Goal: Information Seeking & Learning: Compare options

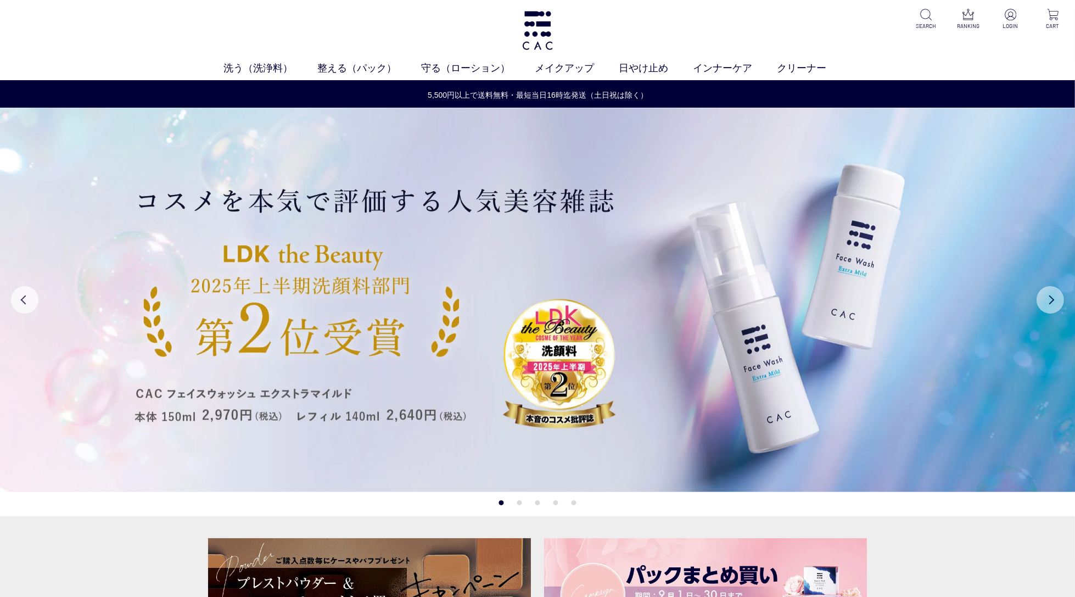
click at [1052, 300] on button "Next" at bounding box center [1049, 299] width 27 height 27
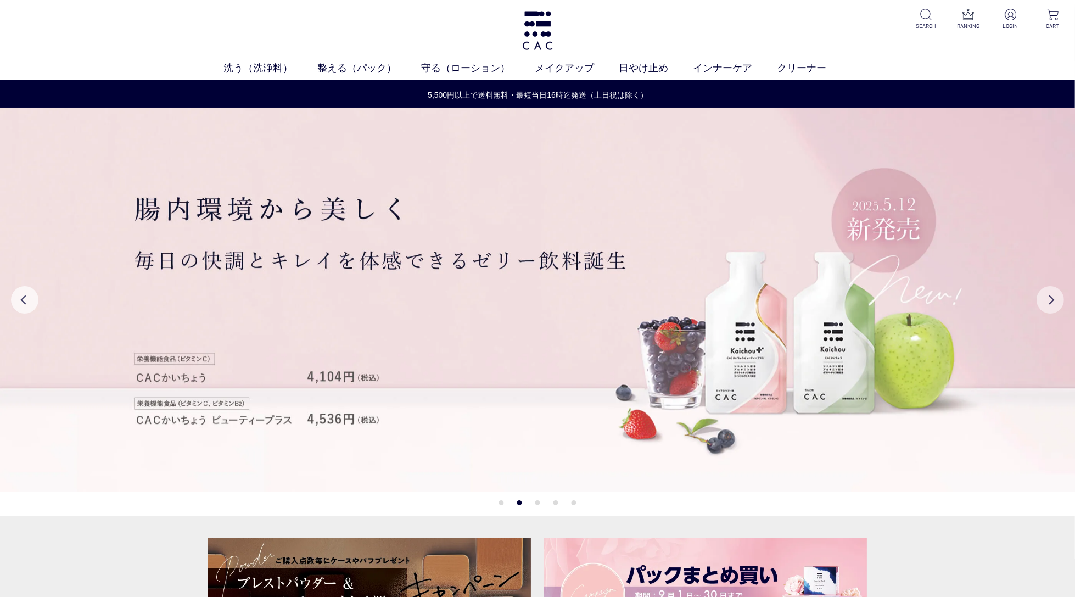
click at [1053, 300] on button "Next" at bounding box center [1049, 299] width 27 height 27
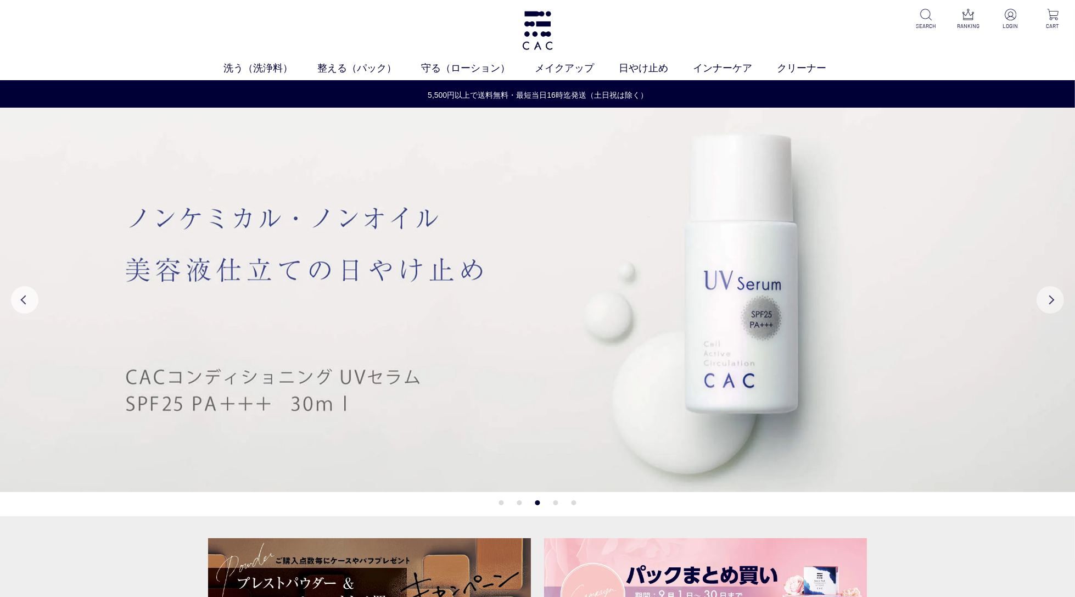
click at [1052, 300] on button "Next" at bounding box center [1049, 299] width 27 height 27
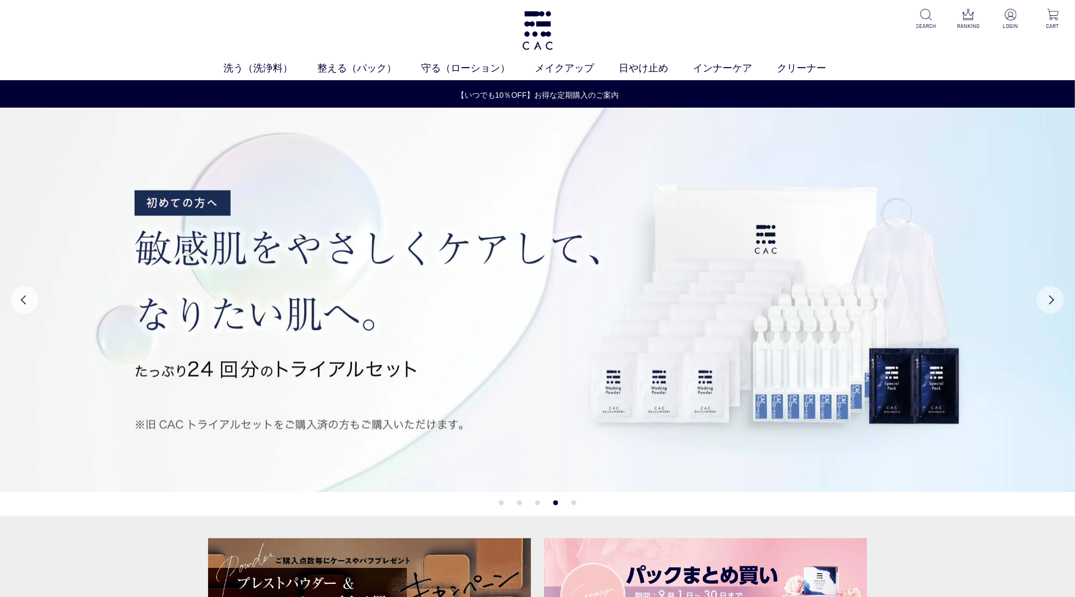
click at [1052, 300] on button "Next" at bounding box center [1049, 299] width 27 height 27
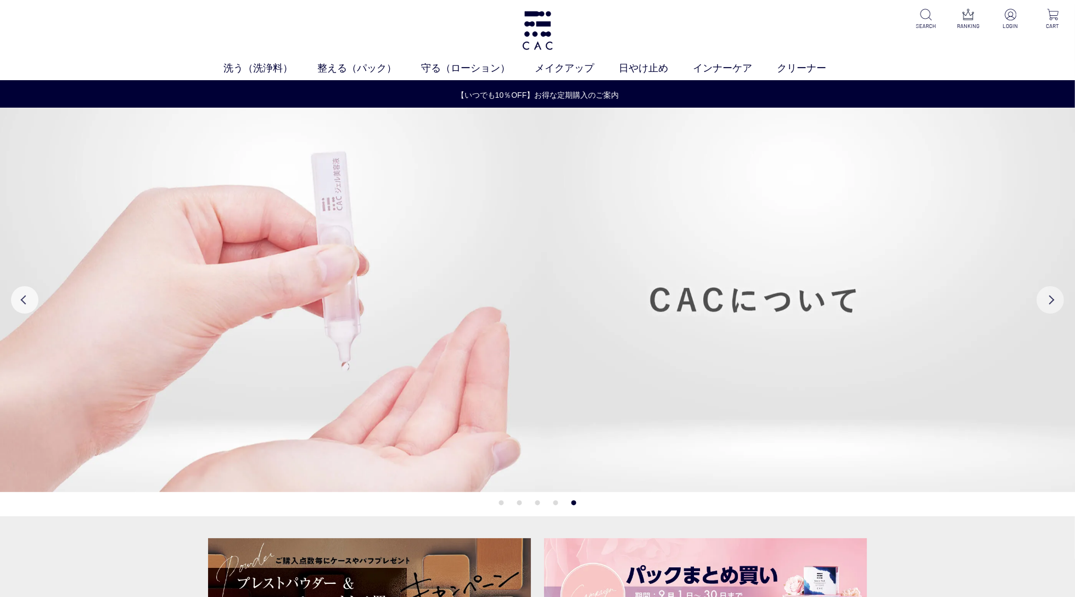
click at [1052, 300] on button "Next" at bounding box center [1049, 299] width 27 height 27
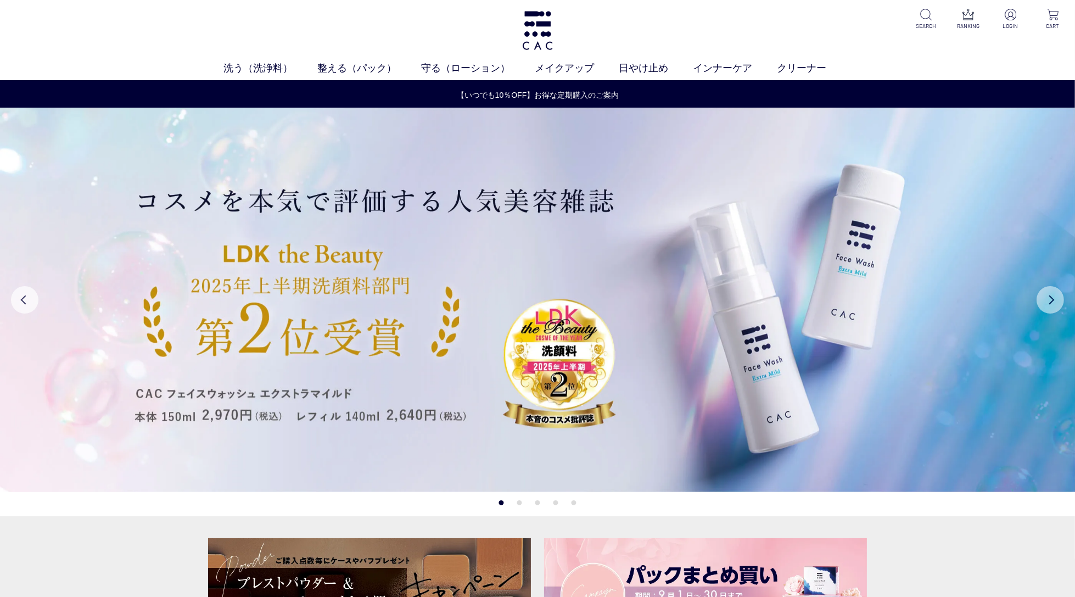
click at [1057, 297] on button "Next" at bounding box center [1049, 299] width 27 height 27
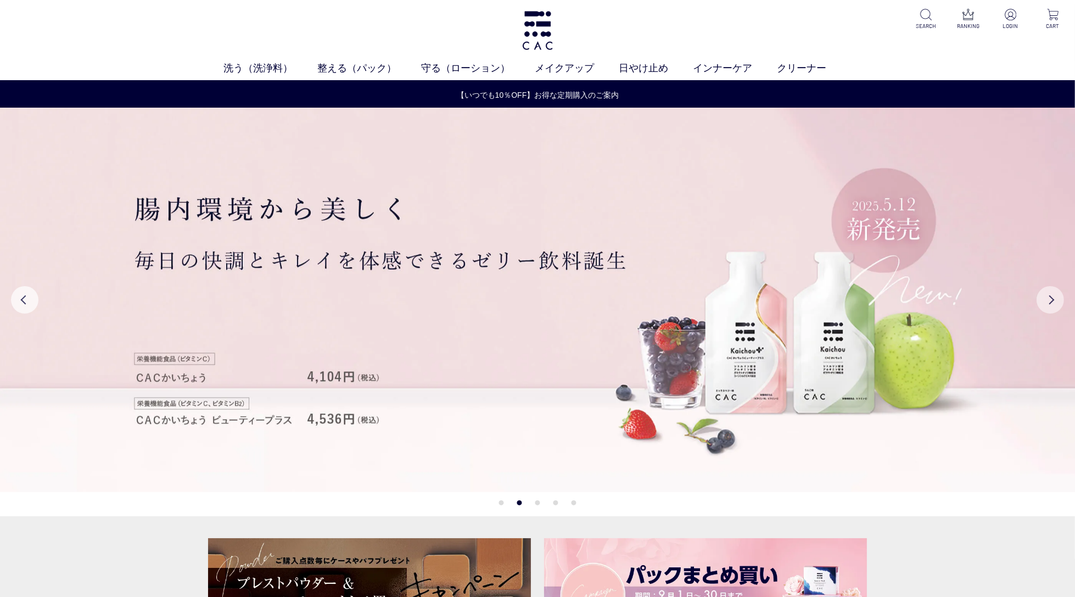
click at [1057, 297] on button "Next" at bounding box center [1049, 299] width 27 height 27
click at [1049, 304] on button "Next" at bounding box center [1049, 299] width 27 height 27
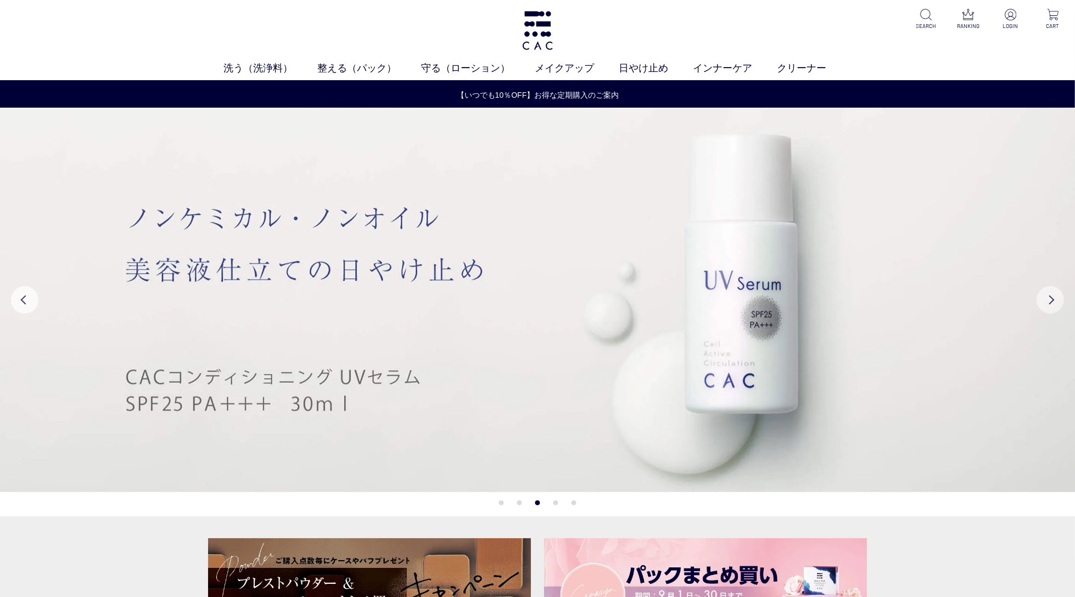
click at [1049, 302] on button "Next" at bounding box center [1049, 299] width 27 height 27
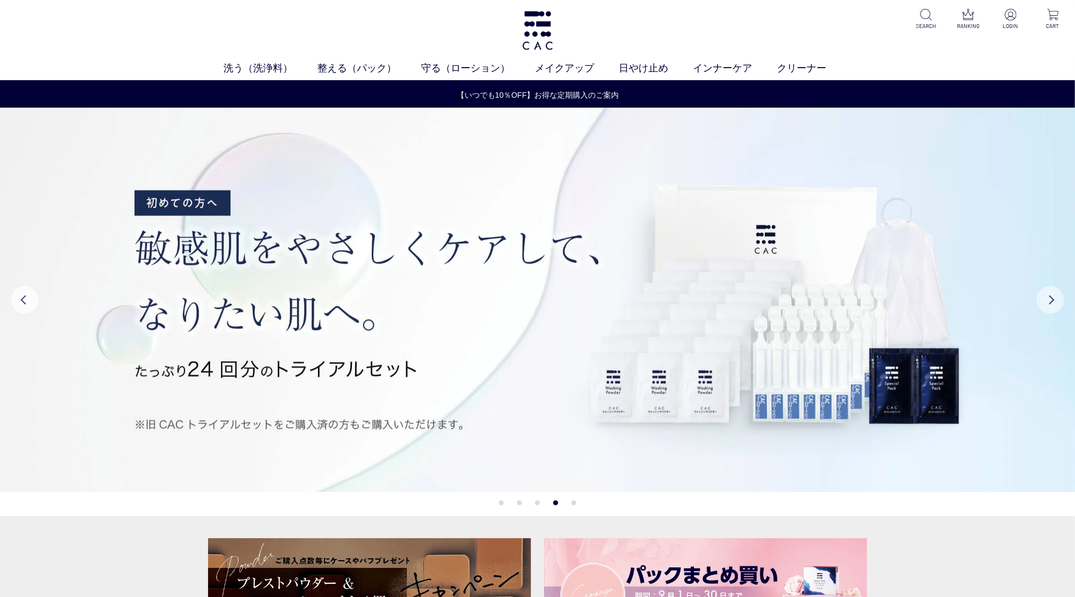
click at [1049, 302] on button "Next" at bounding box center [1049, 299] width 27 height 27
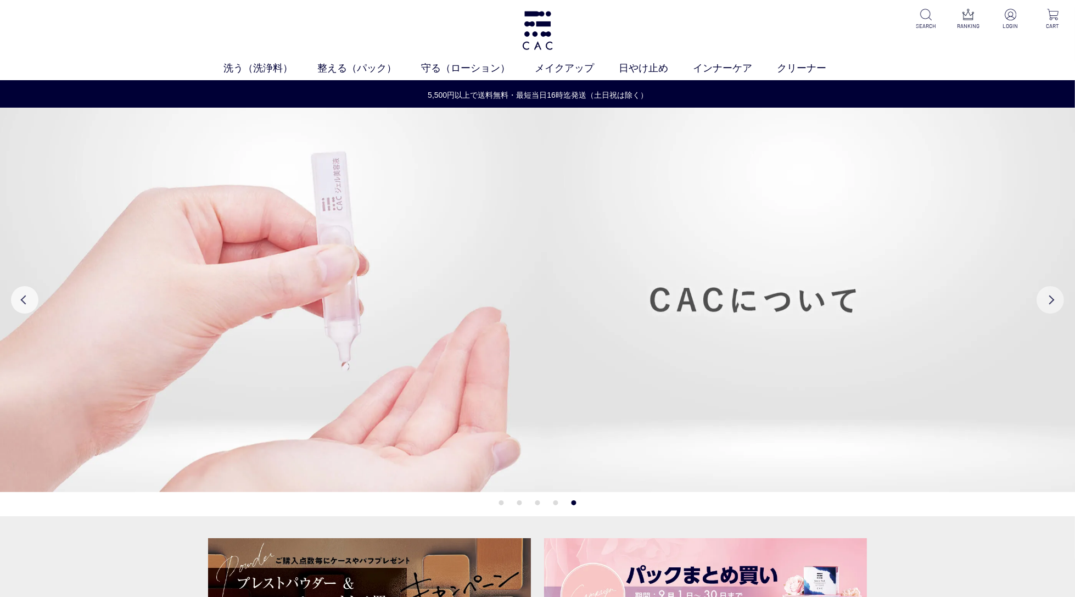
click at [1049, 302] on button "Next" at bounding box center [1049, 299] width 27 height 27
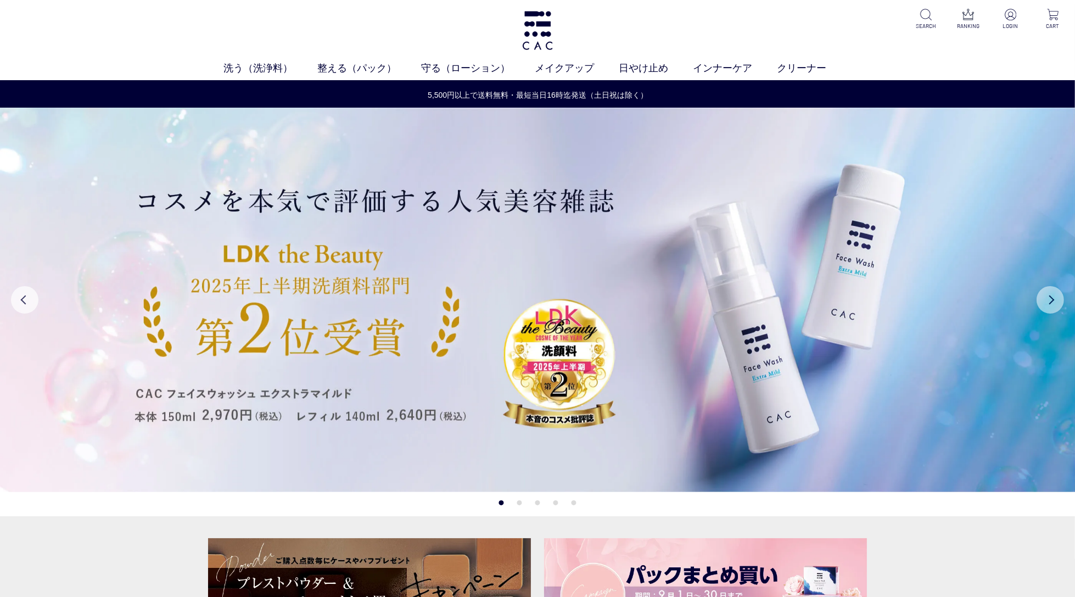
click at [1049, 302] on button "Next" at bounding box center [1049, 299] width 27 height 27
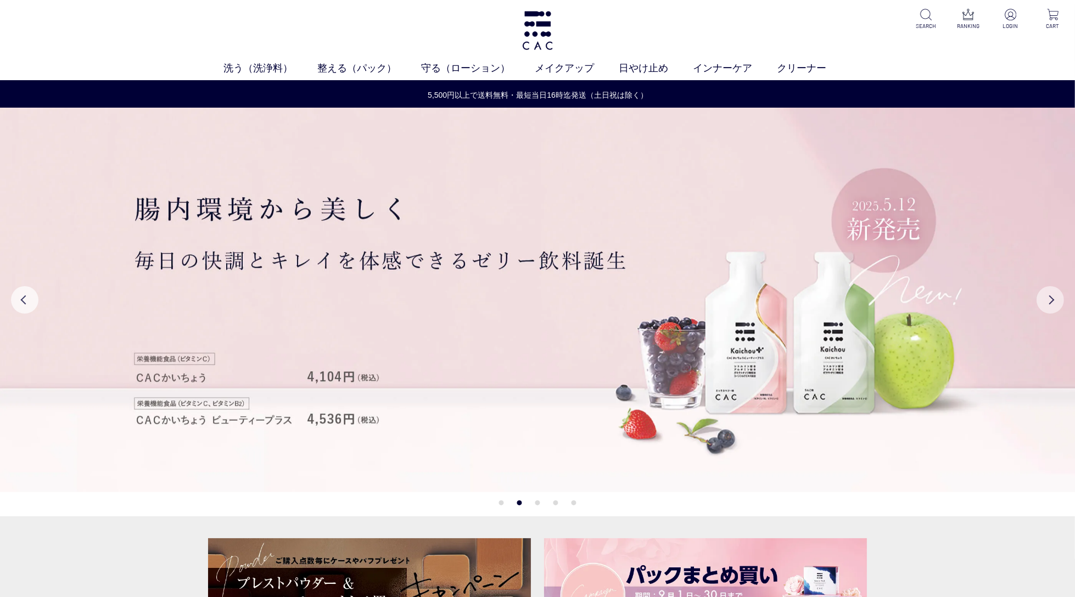
click at [1049, 302] on button "Next" at bounding box center [1049, 299] width 27 height 27
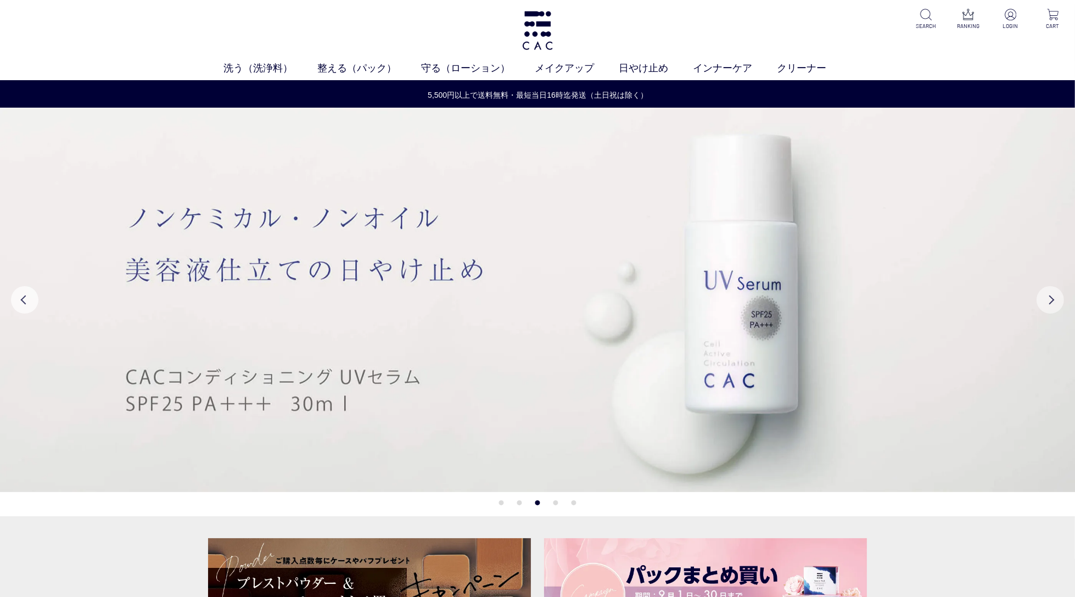
click at [1049, 302] on button "Next" at bounding box center [1049, 299] width 27 height 27
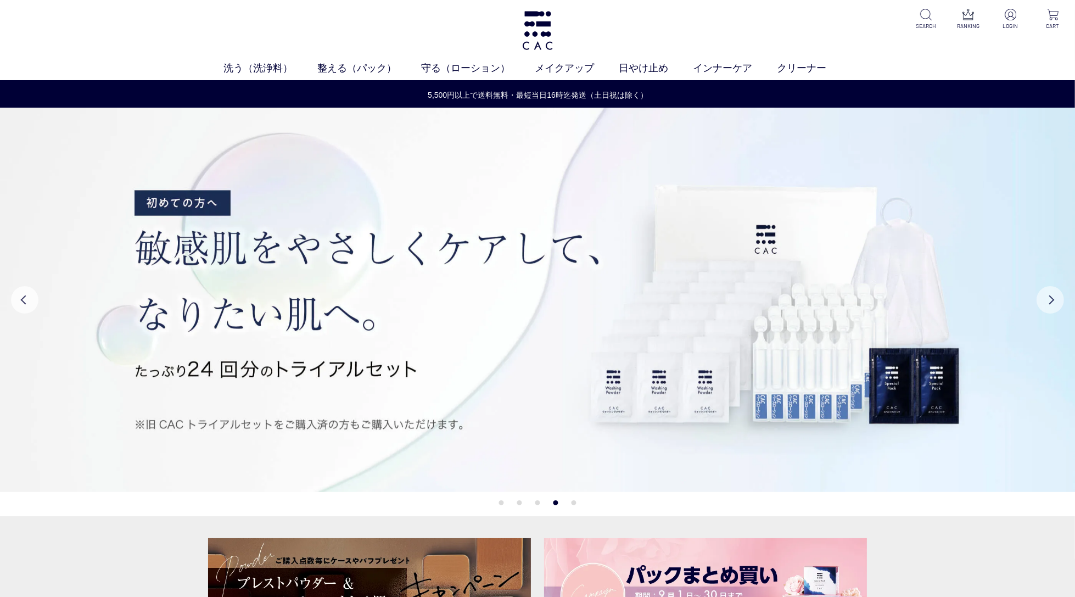
click at [1049, 302] on button "Next" at bounding box center [1049, 299] width 27 height 27
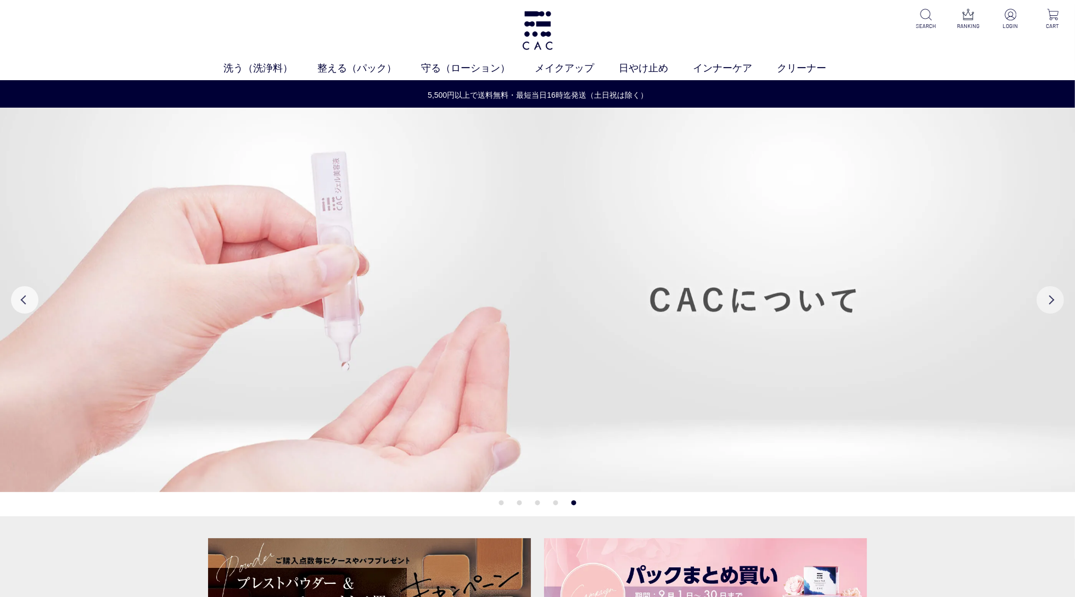
click at [1049, 302] on button "Next" at bounding box center [1049, 299] width 27 height 27
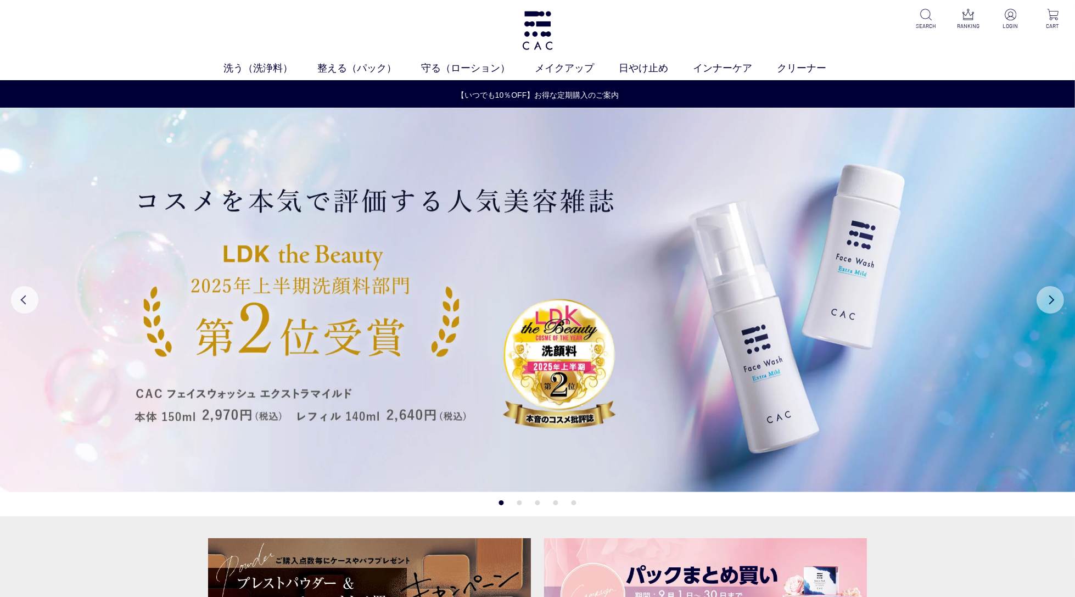
click at [1049, 302] on button "Next" at bounding box center [1049, 299] width 27 height 27
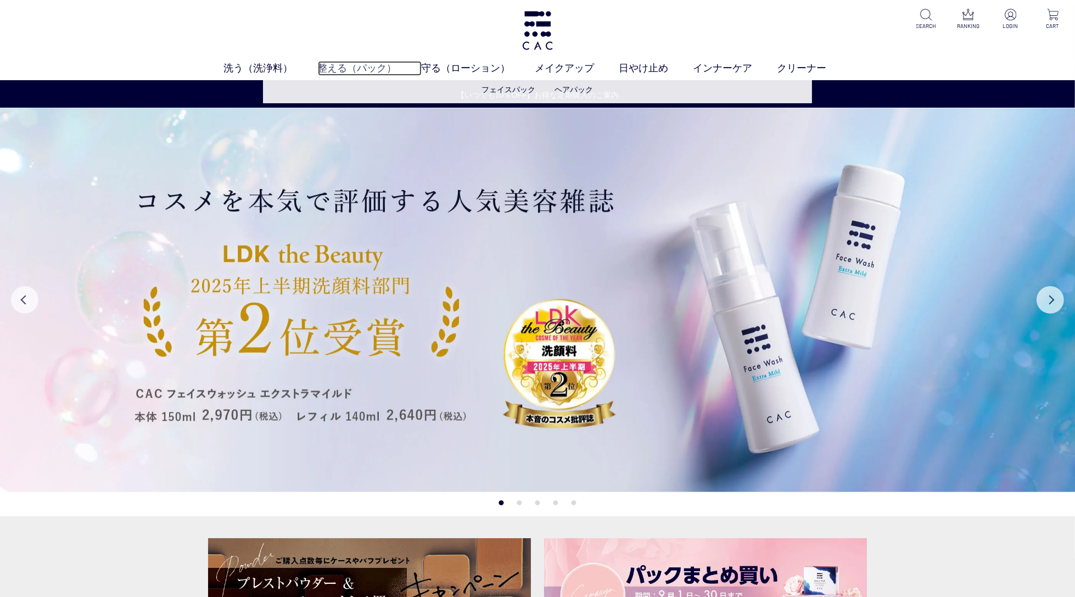
click at [352, 63] on link "整える（パック）" at bounding box center [370, 68] width 104 height 15
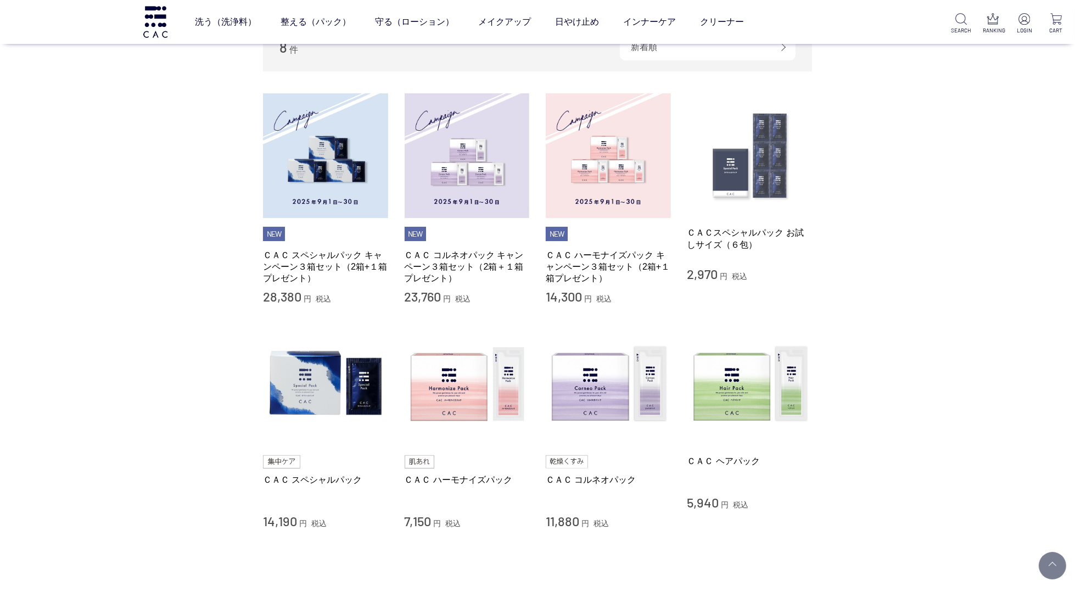
scroll to position [195, 0]
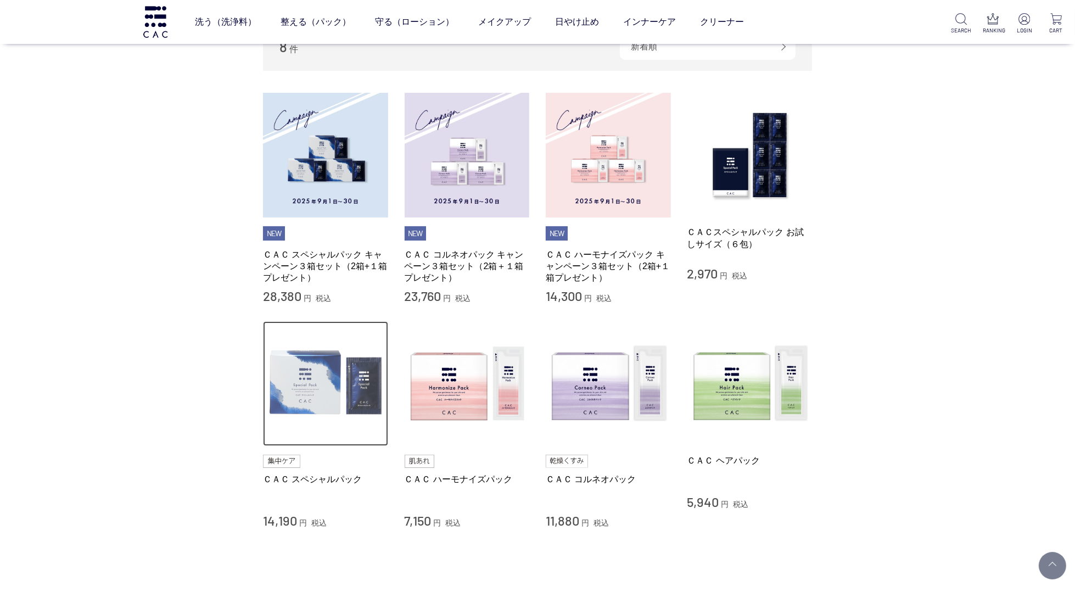
click at [315, 363] on img at bounding box center [325, 383] width 125 height 125
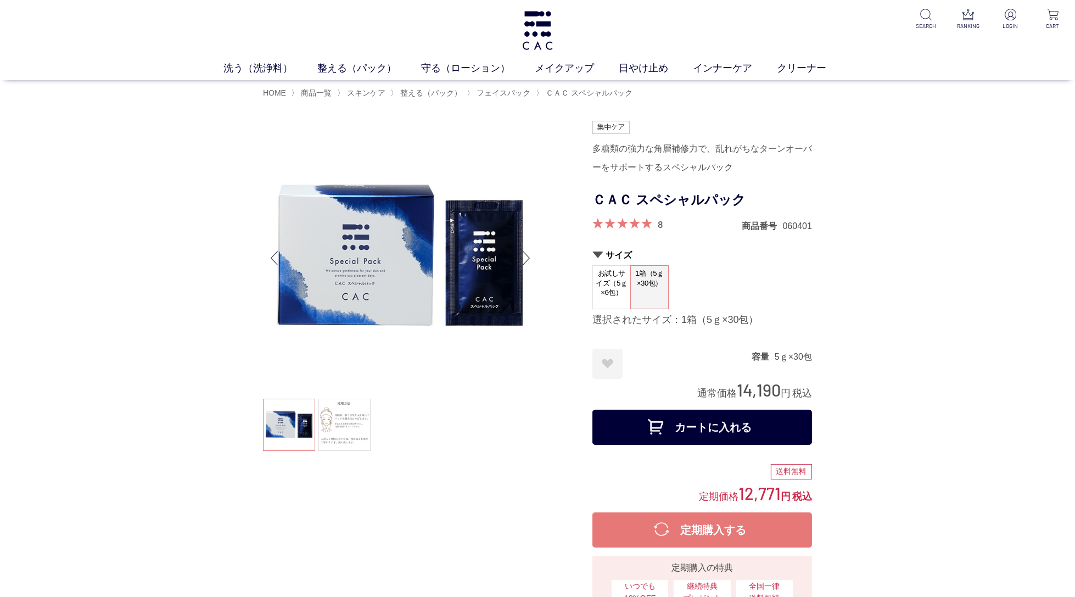
drag, startPoint x: 684, startPoint y: 204, endPoint x: 717, endPoint y: 203, distance: 33.5
click at [684, 204] on h1 "ＣＡＣ スペシャルパック" at bounding box center [702, 200] width 220 height 25
drag, startPoint x: 714, startPoint y: 199, endPoint x: 599, endPoint y: 199, distance: 115.3
click at [599, 199] on h1 "ＣＡＣ スペシャルパック" at bounding box center [702, 200] width 220 height 25
drag, startPoint x: 598, startPoint y: 199, endPoint x: 604, endPoint y: 199, distance: 6.1
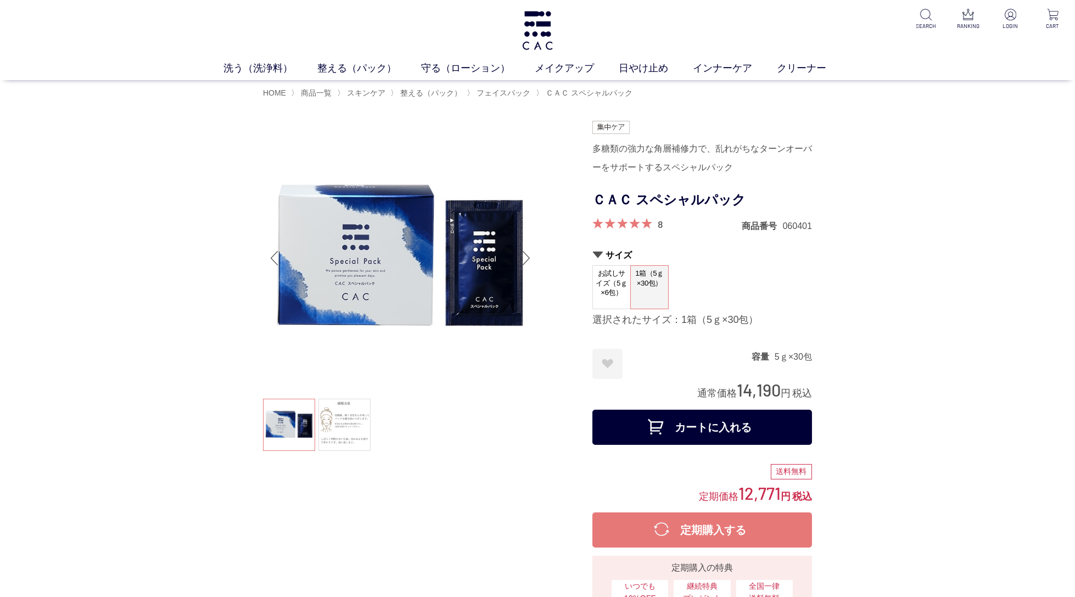
click at [598, 199] on h1 "ＣＡＣ スペシャルパック" at bounding box center [702, 200] width 220 height 25
drag, startPoint x: 621, startPoint y: 198, endPoint x: 716, endPoint y: 200, distance: 95.0
click at [622, 198] on h1 "ＣＡＣ スペシャルパック" at bounding box center [702, 200] width 220 height 25
drag, startPoint x: 743, startPoint y: 198, endPoint x: 591, endPoint y: 202, distance: 151.5
click at [592, 203] on h1 "ＣＡＣ スペシャルパック" at bounding box center [702, 200] width 220 height 25
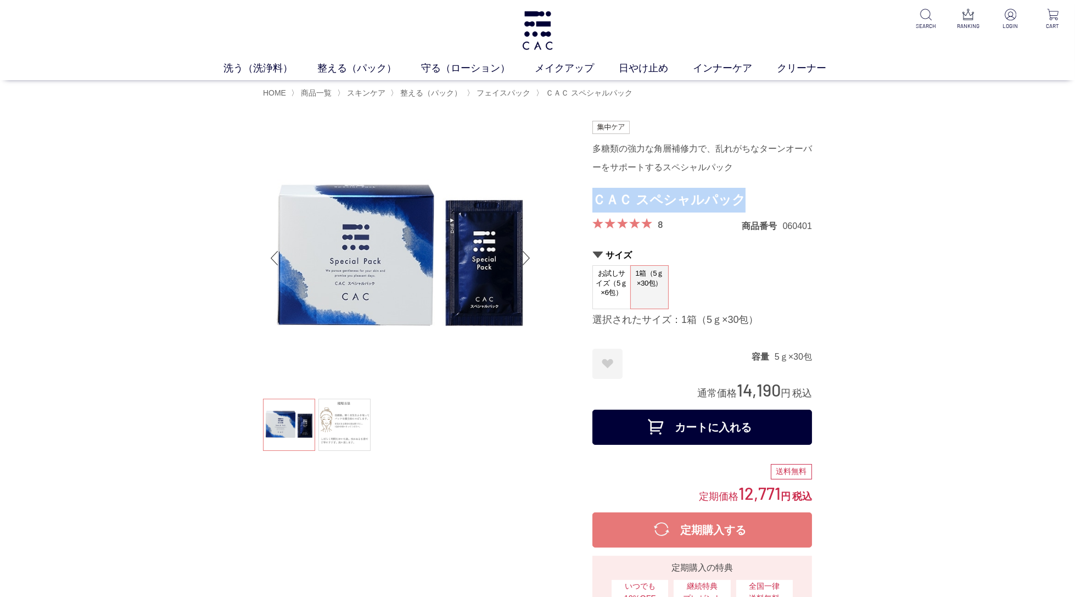
copy h1 "ＣＡＣ スペシャルパック"
drag, startPoint x: 799, startPoint y: 200, endPoint x: 789, endPoint y: 206, distance: 10.8
click at [798, 200] on h1 "ＣＡＣ スペシャルパック" at bounding box center [702, 200] width 220 height 25
drag, startPoint x: 806, startPoint y: 359, endPoint x: 818, endPoint y: 358, distance: 12.6
click at [806, 360] on dd "5ｇ×30包" at bounding box center [792, 357] width 37 height 12
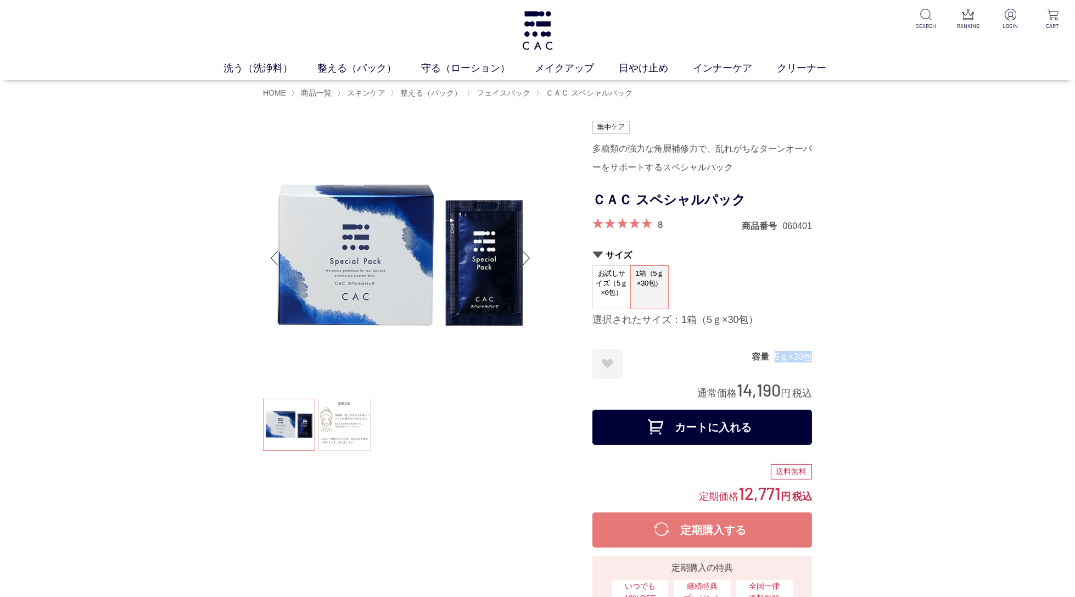
drag, startPoint x: 815, startPoint y: 357, endPoint x: 772, endPoint y: 358, distance: 43.4
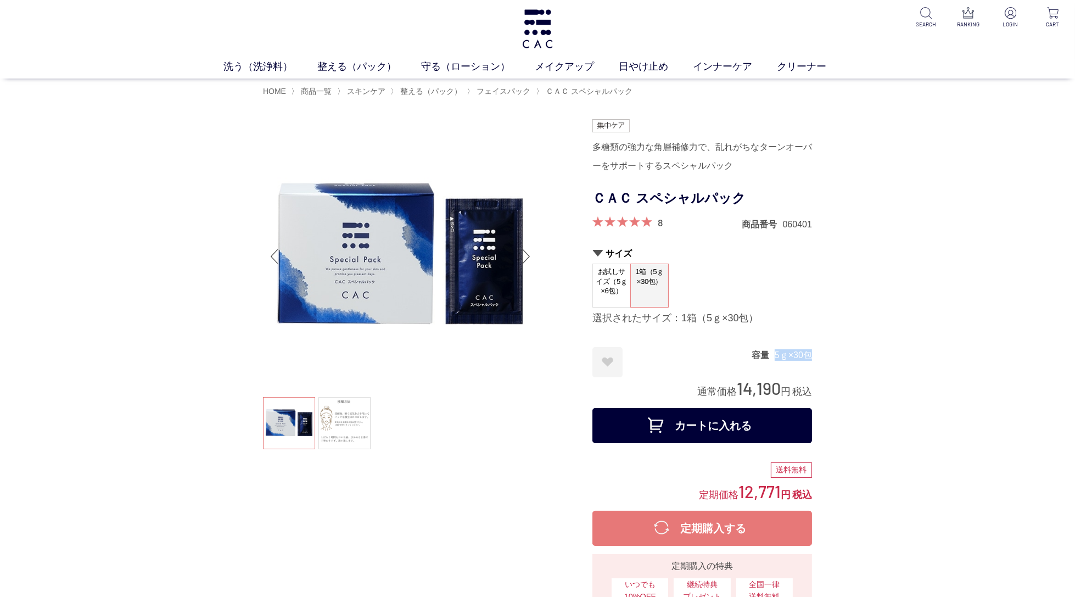
copy dd "5ｇ×30包"
drag, startPoint x: 761, startPoint y: 375, endPoint x: 782, endPoint y: 383, distance: 22.2
click at [761, 375] on div "容量 5ｇ×30包" at bounding box center [781, 362] width 60 height 30
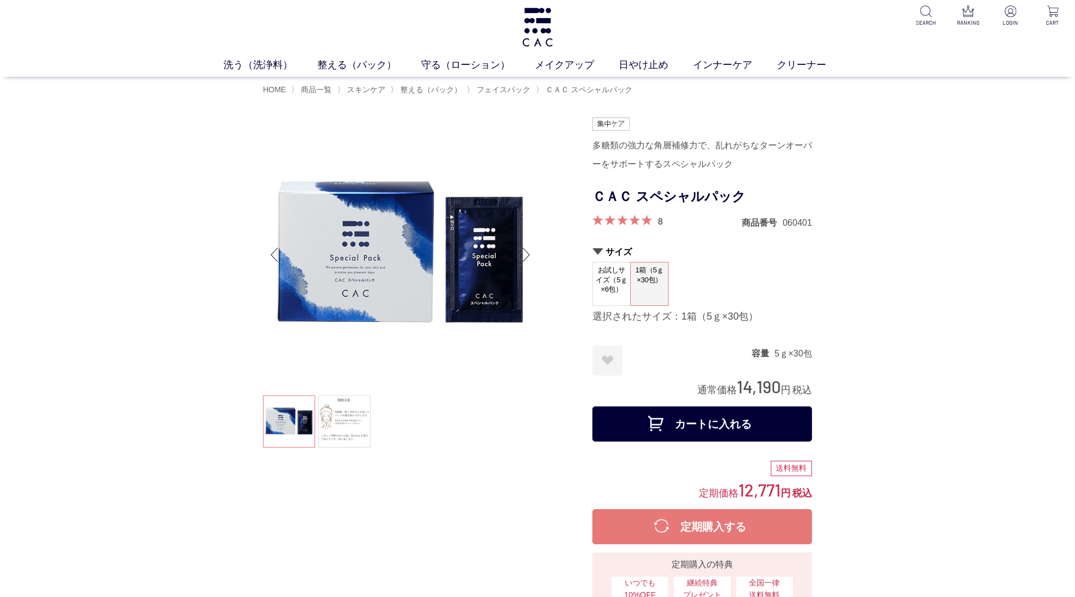
drag, startPoint x: 782, startPoint y: 387, endPoint x: 738, endPoint y: 390, distance: 44.5
click at [738, 390] on div "通常価格 14,190 円 税込" at bounding box center [754, 386] width 115 height 23
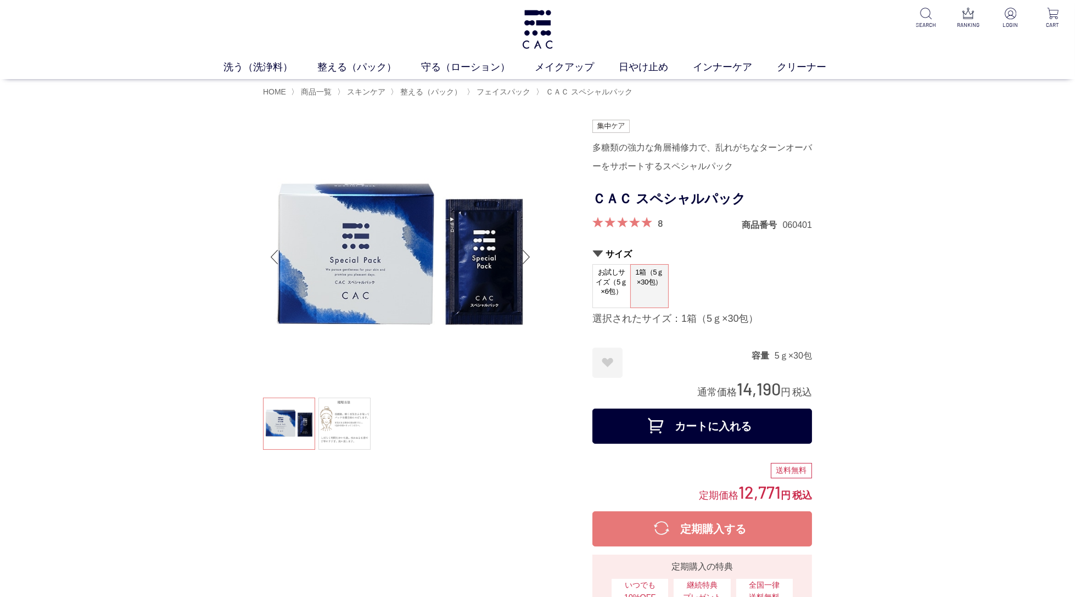
copy span "14,190"
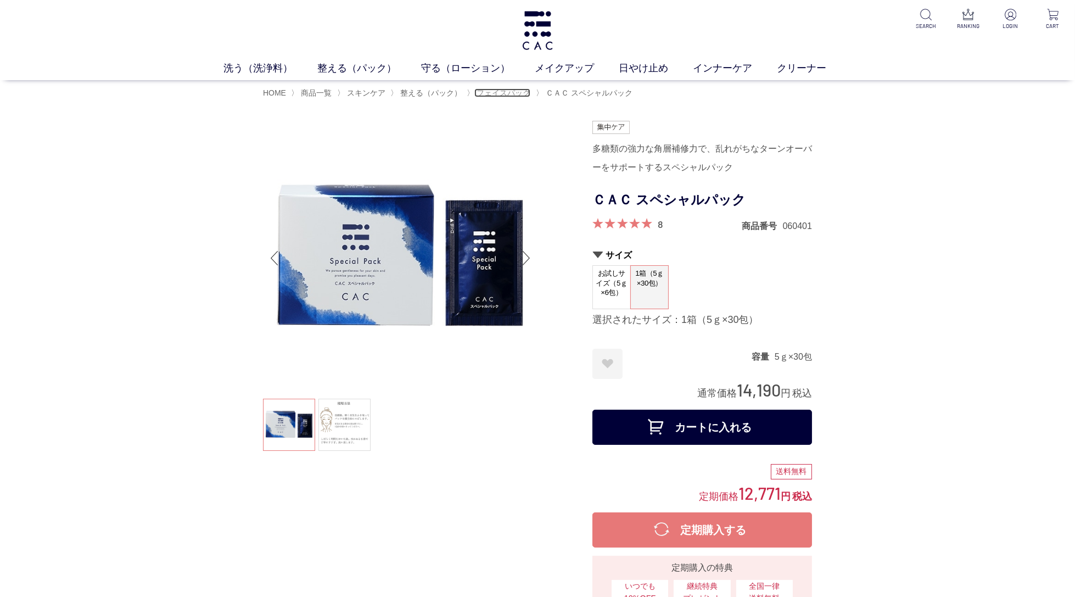
click at [510, 95] on span "フェイスパック" at bounding box center [503, 92] width 54 height 9
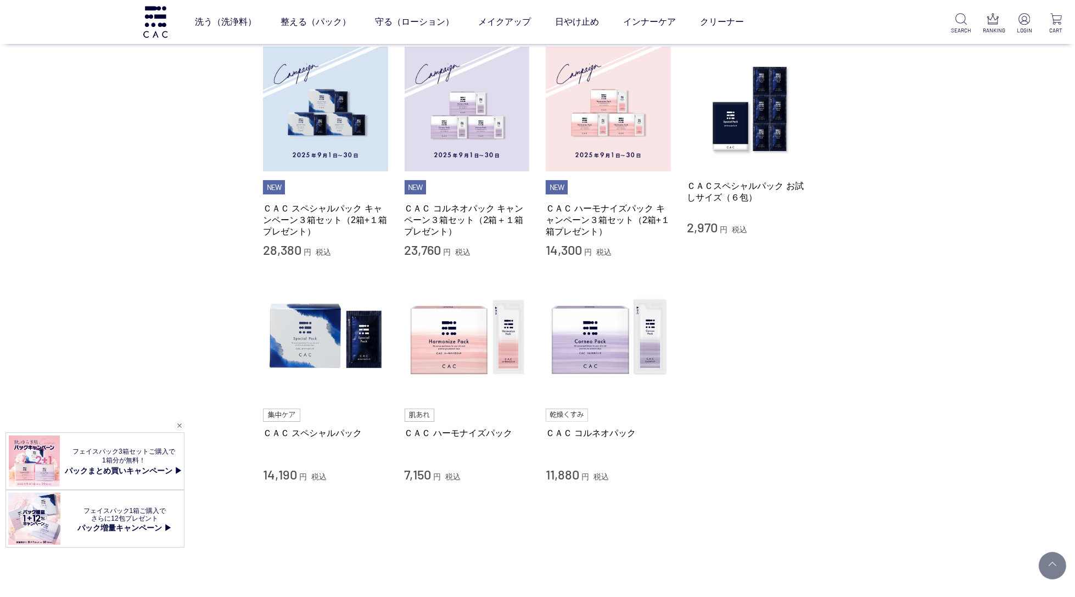
scroll to position [120, 0]
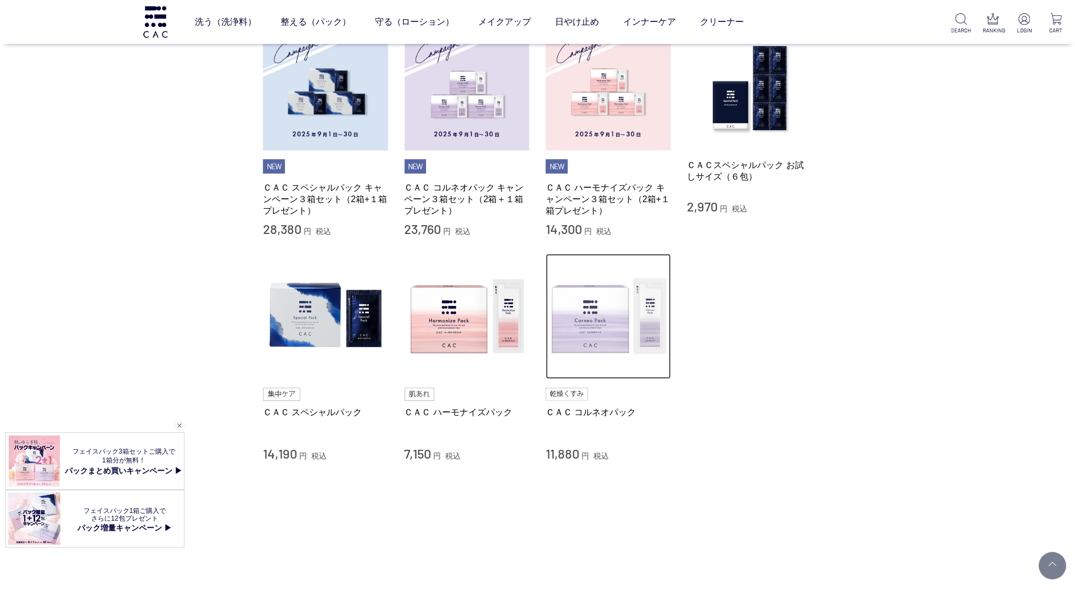
drag, startPoint x: 624, startPoint y: 325, endPoint x: 643, endPoint y: 333, distance: 20.5
click at [624, 325] on img at bounding box center [608, 316] width 125 height 125
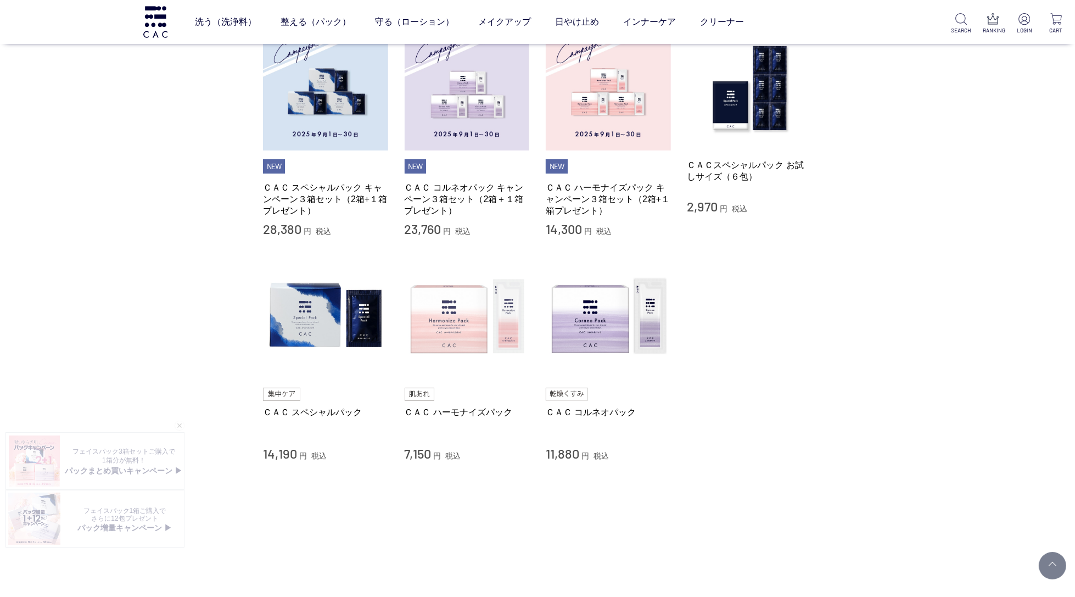
scroll to position [117, 0]
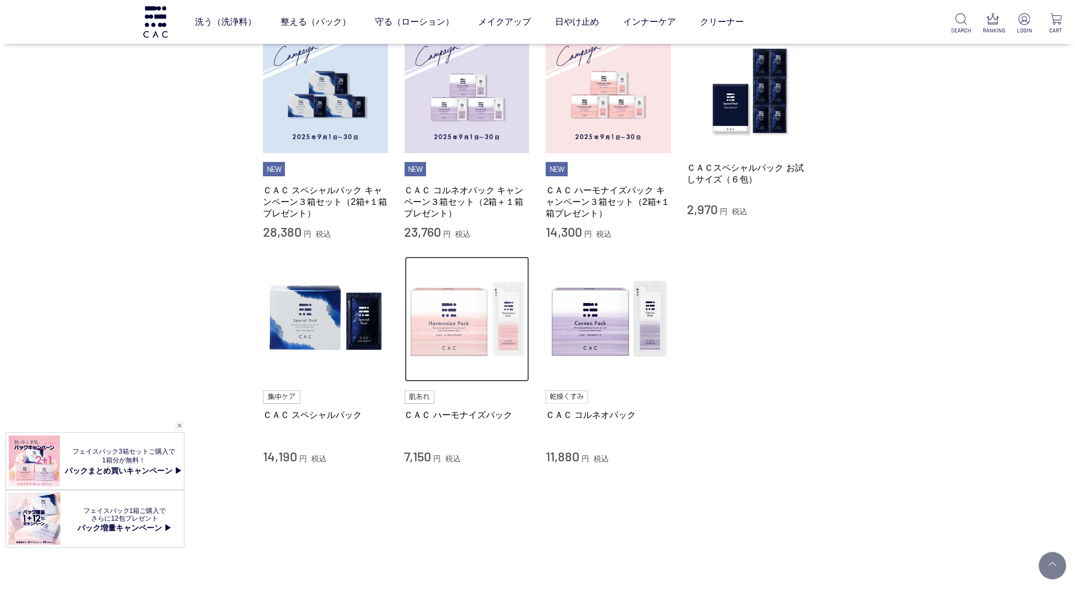
click at [467, 309] on img at bounding box center [467, 318] width 125 height 125
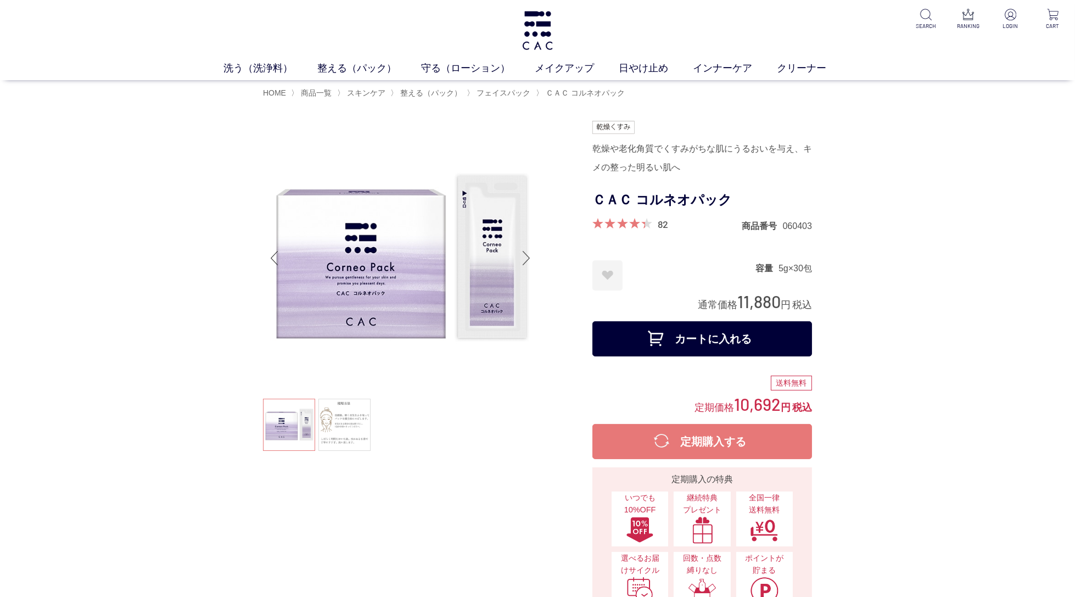
drag, startPoint x: 692, startPoint y: 198, endPoint x: 721, endPoint y: 201, distance: 29.8
click at [692, 198] on h1 "ＣＡＣ コルネオパック" at bounding box center [702, 200] width 220 height 25
drag, startPoint x: 734, startPoint y: 200, endPoint x: 593, endPoint y: 203, distance: 140.5
click at [593, 203] on h1 "ＣＡＣ コルネオパック" at bounding box center [702, 200] width 220 height 25
copy h1 "ＣＡＣ コルネオパック"
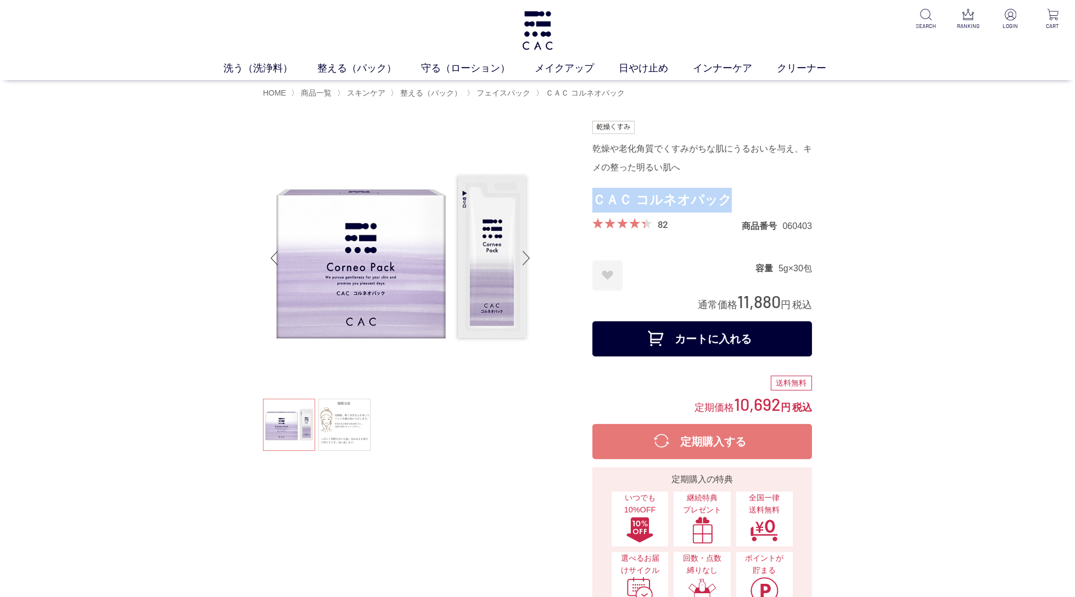
scroll to position [3, 0]
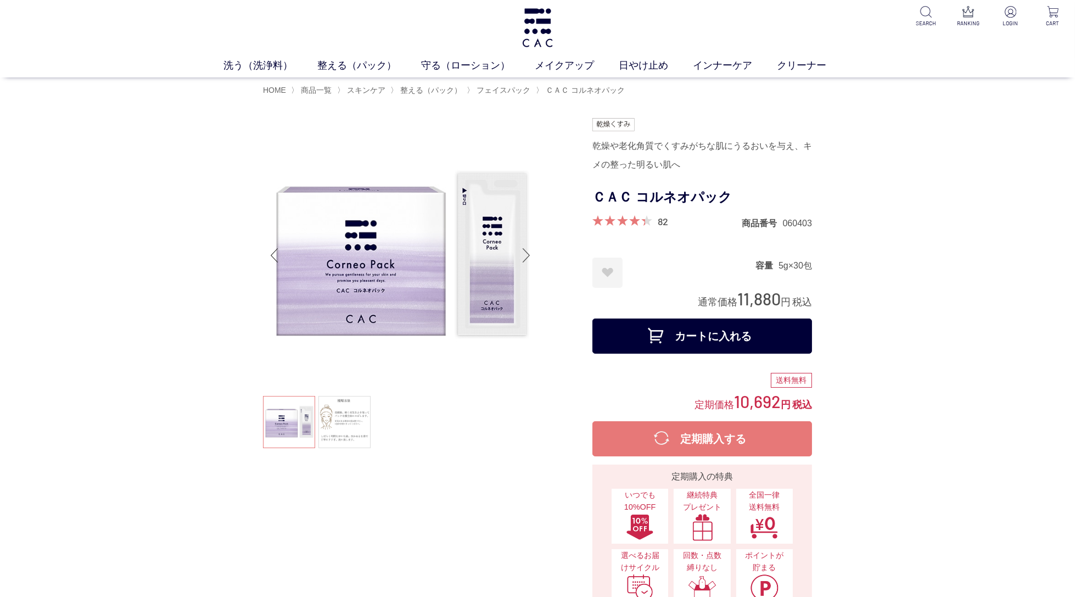
click at [771, 293] on span "11,880" at bounding box center [758, 298] width 43 height 20
drag, startPoint x: 779, startPoint y: 296, endPoint x: 734, endPoint y: 298, distance: 45.1
click at [737, 298] on span "11,880" at bounding box center [758, 298] width 43 height 20
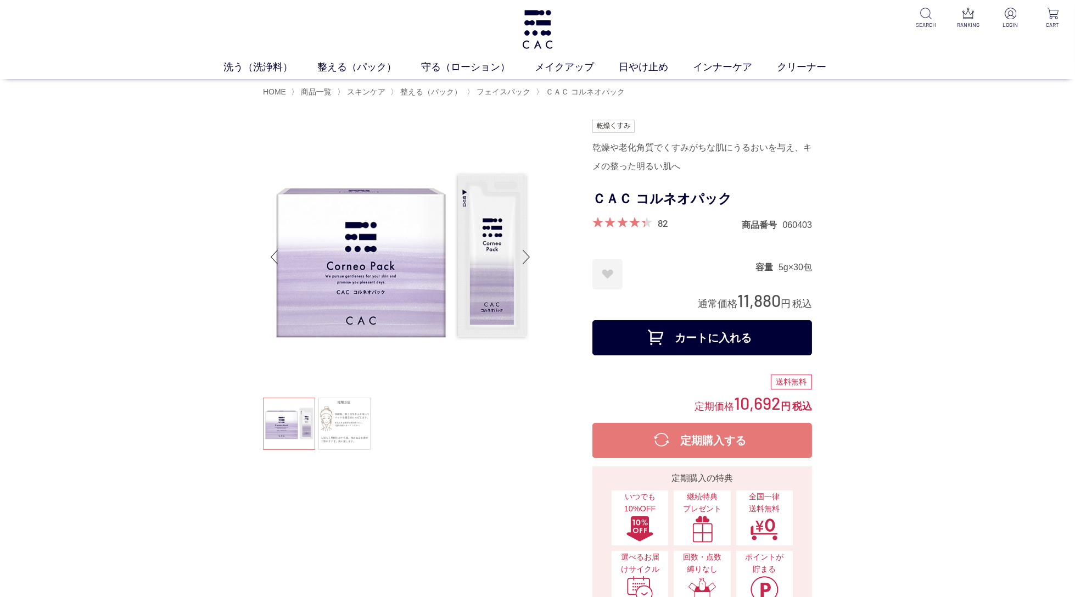
copy span "11,880"
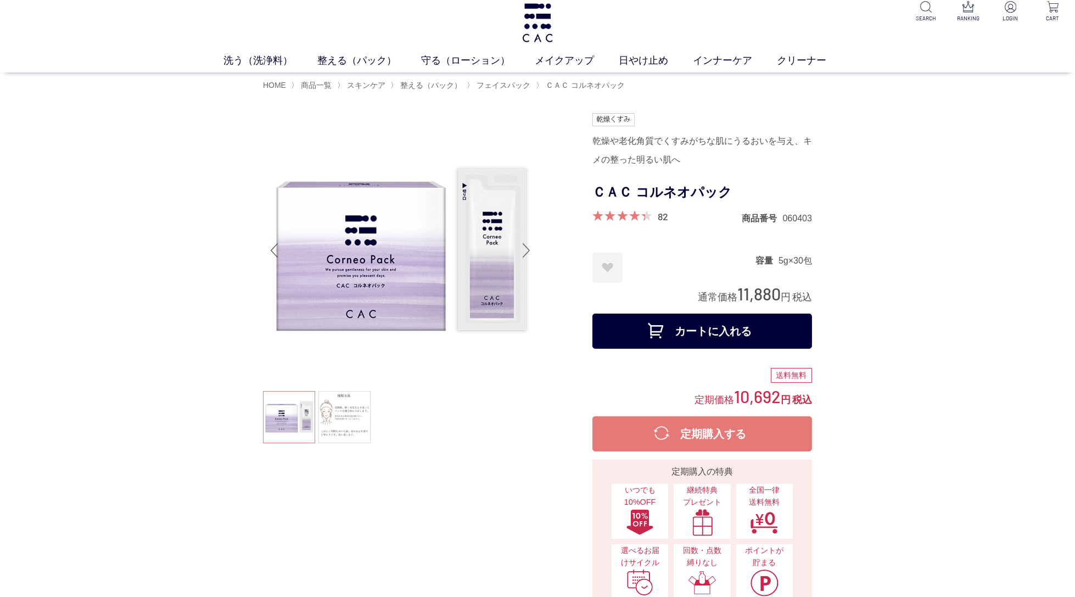
scroll to position [9, 0]
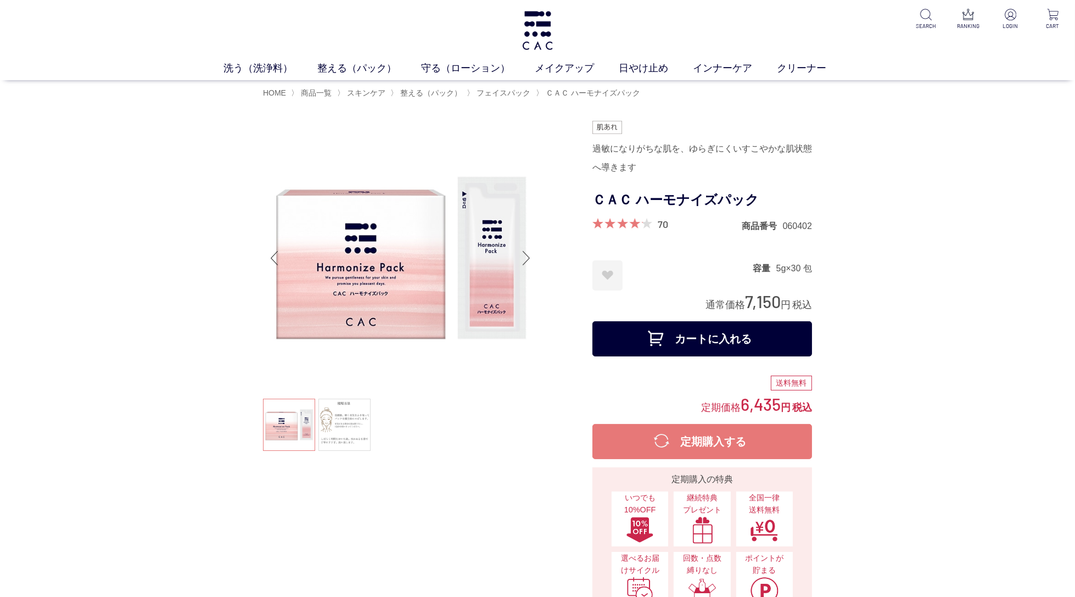
click at [712, 195] on h1 "ＣＡＣ ハーモナイズパック" at bounding box center [702, 200] width 220 height 25
drag, startPoint x: 702, startPoint y: 198, endPoint x: 598, endPoint y: 199, distance: 104.3
click at [598, 199] on h1 "ＣＡＣ ハーモナイズパック" at bounding box center [702, 200] width 220 height 25
copy h1 "ＣＡＣ ハーモナイズパック"
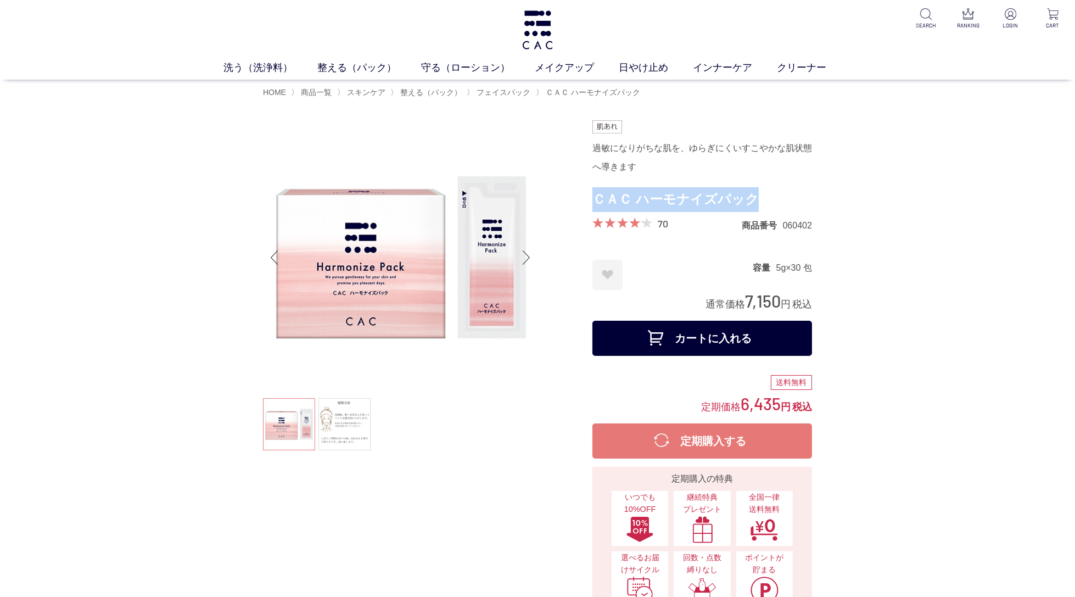
scroll to position [2, 0]
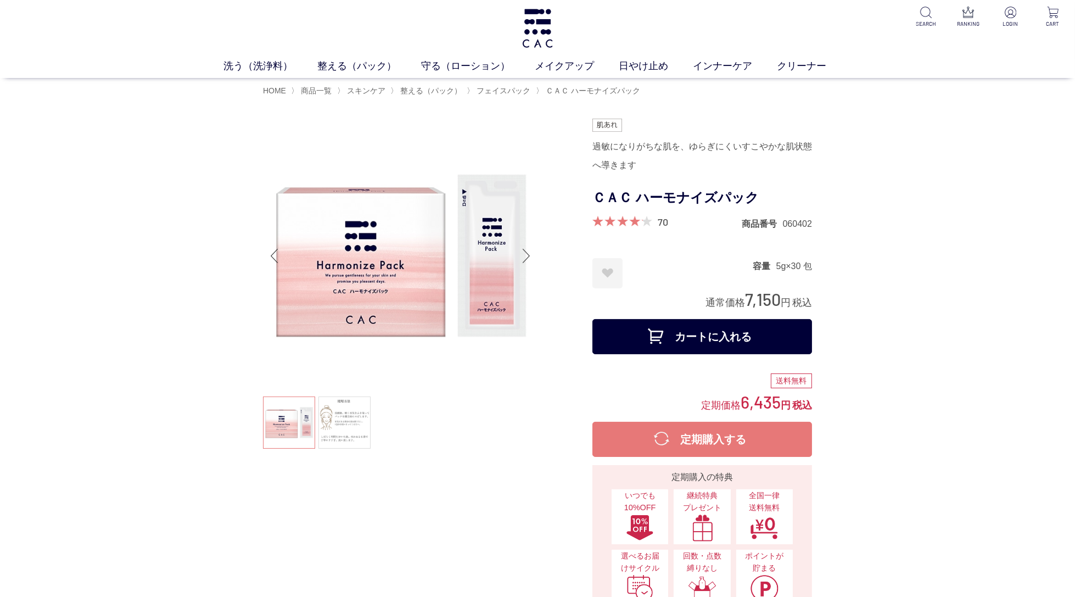
click at [771, 285] on div "容量 5g×30 包" at bounding box center [782, 273] width 59 height 30
drag, startPoint x: 782, startPoint y: 296, endPoint x: 745, endPoint y: 301, distance: 37.0
click at [745, 301] on div "通常価格 7,150 円 税込" at bounding box center [758, 299] width 106 height 23
copy span "7,150"
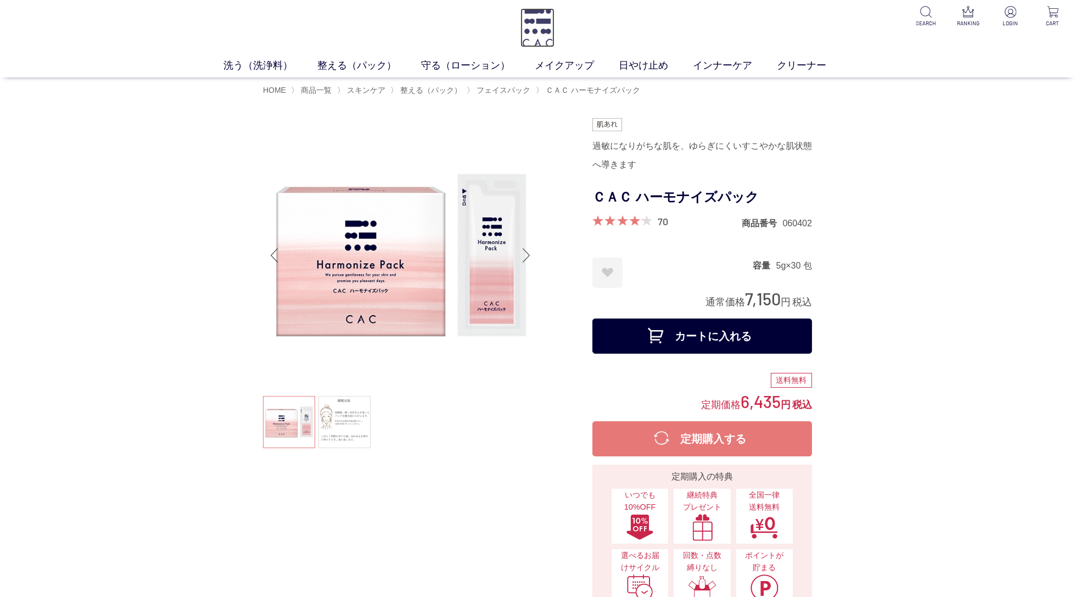
click at [537, 30] on img at bounding box center [537, 27] width 35 height 39
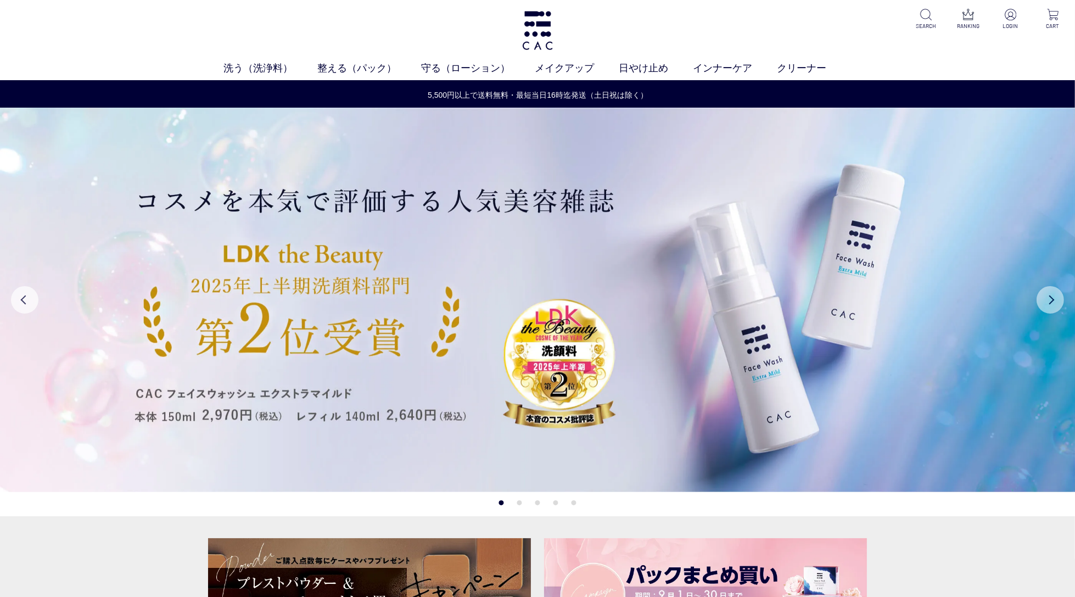
click at [1052, 298] on button "Next" at bounding box center [1049, 299] width 27 height 27
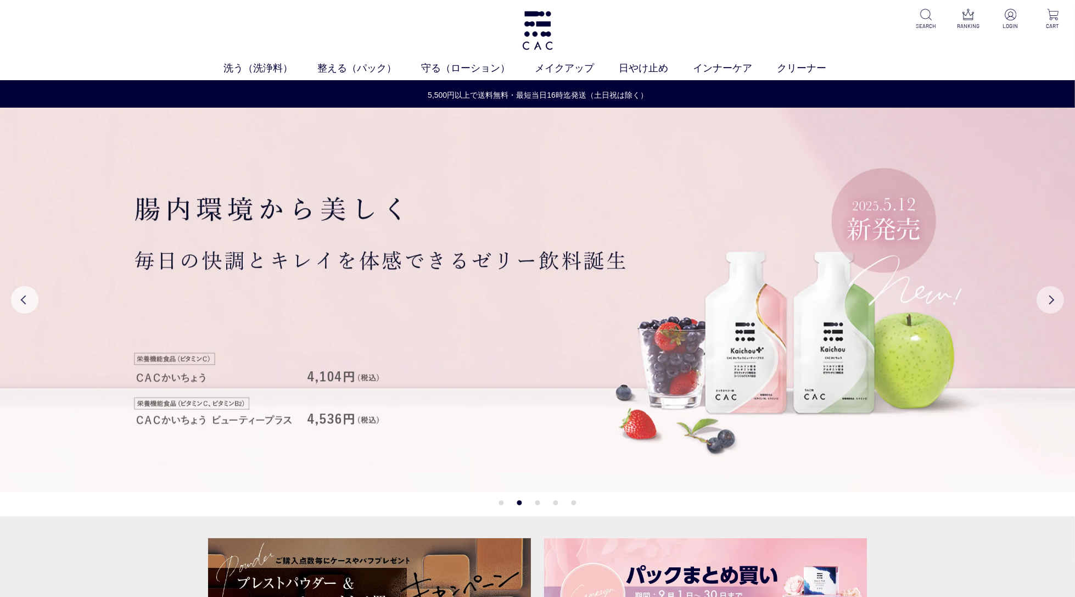
click at [1052, 299] on button "Next" at bounding box center [1049, 299] width 27 height 27
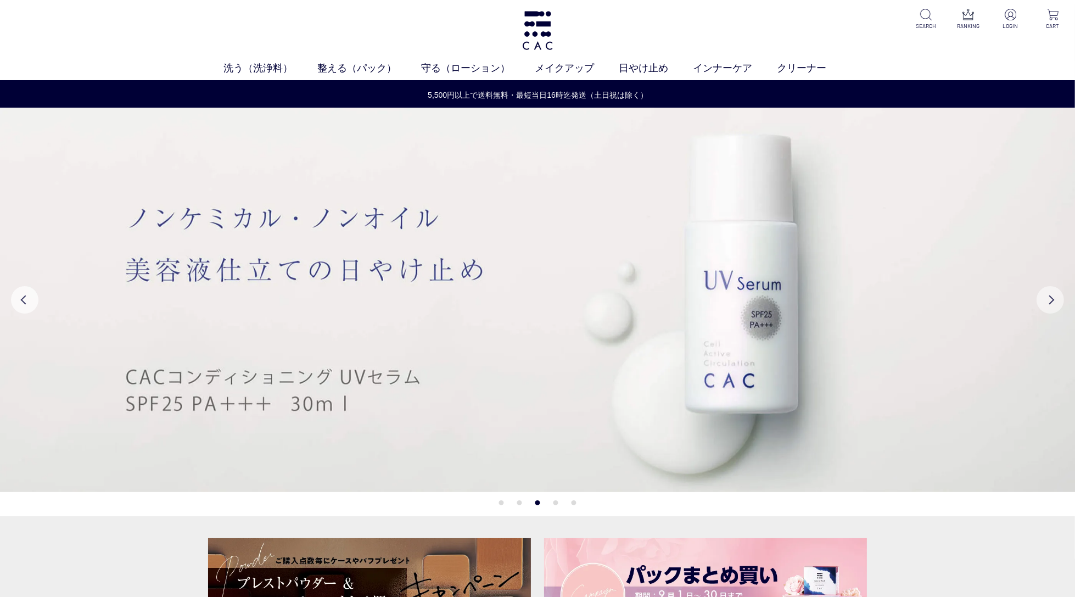
click at [1052, 299] on button "Next" at bounding box center [1049, 299] width 27 height 27
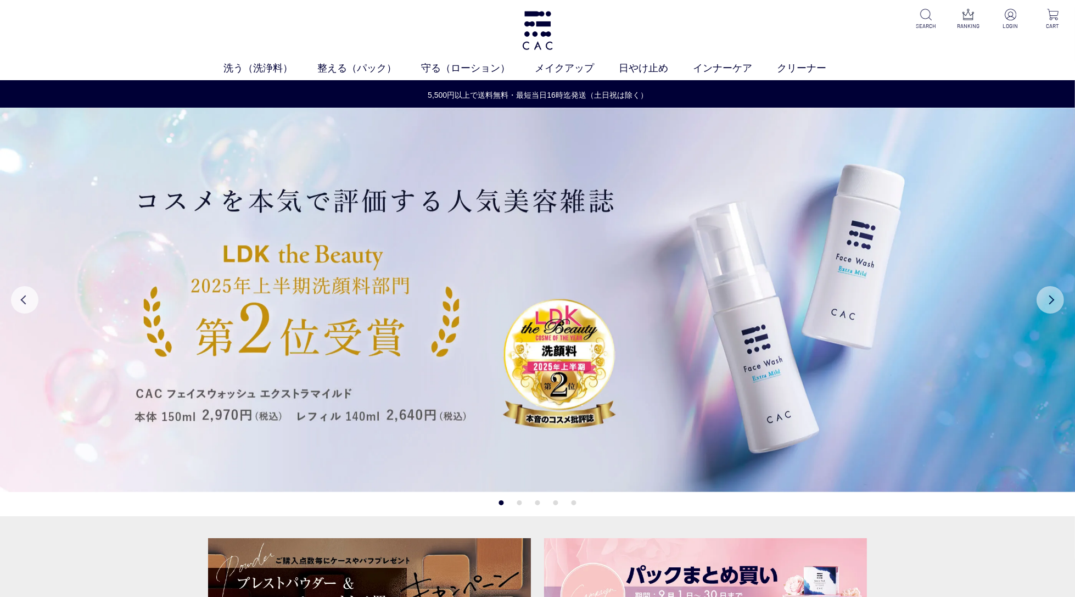
click at [1054, 304] on button "Next" at bounding box center [1049, 299] width 27 height 27
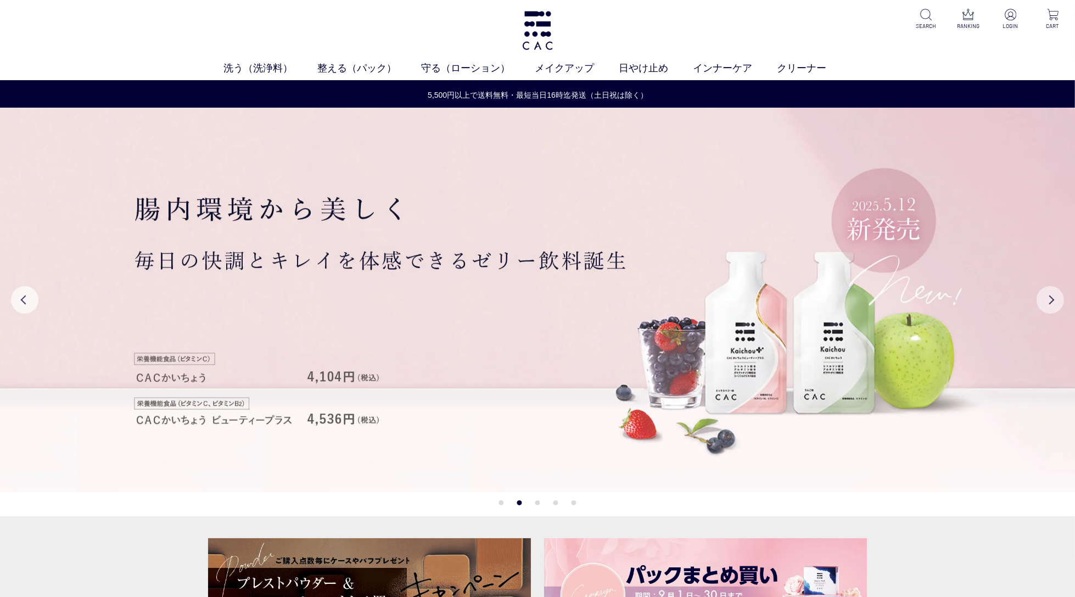
click at [1054, 304] on button "Next" at bounding box center [1049, 299] width 27 height 27
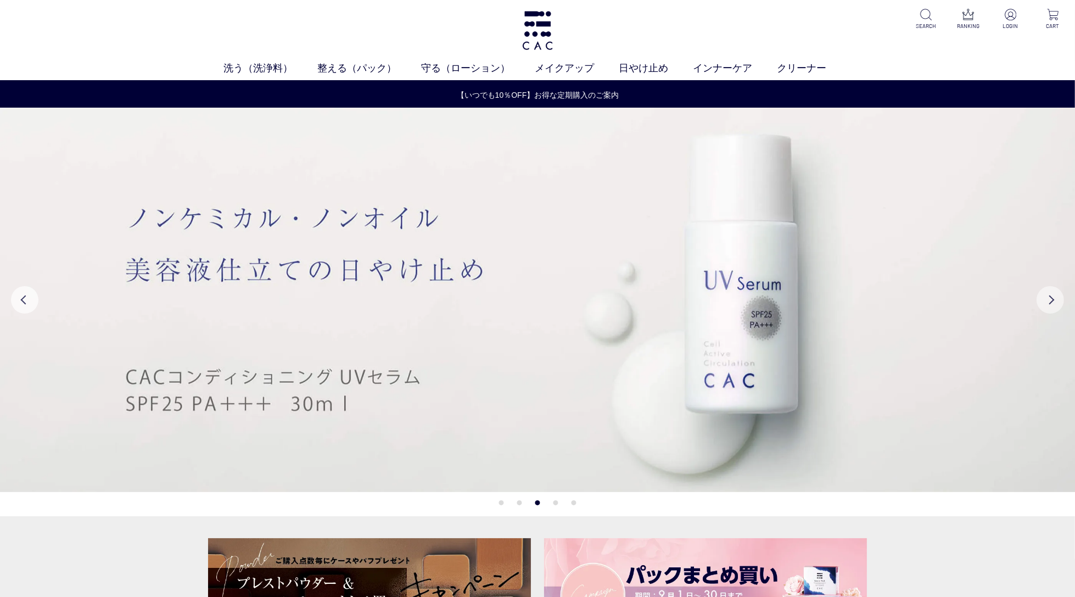
click at [1054, 304] on button "Next" at bounding box center [1049, 299] width 27 height 27
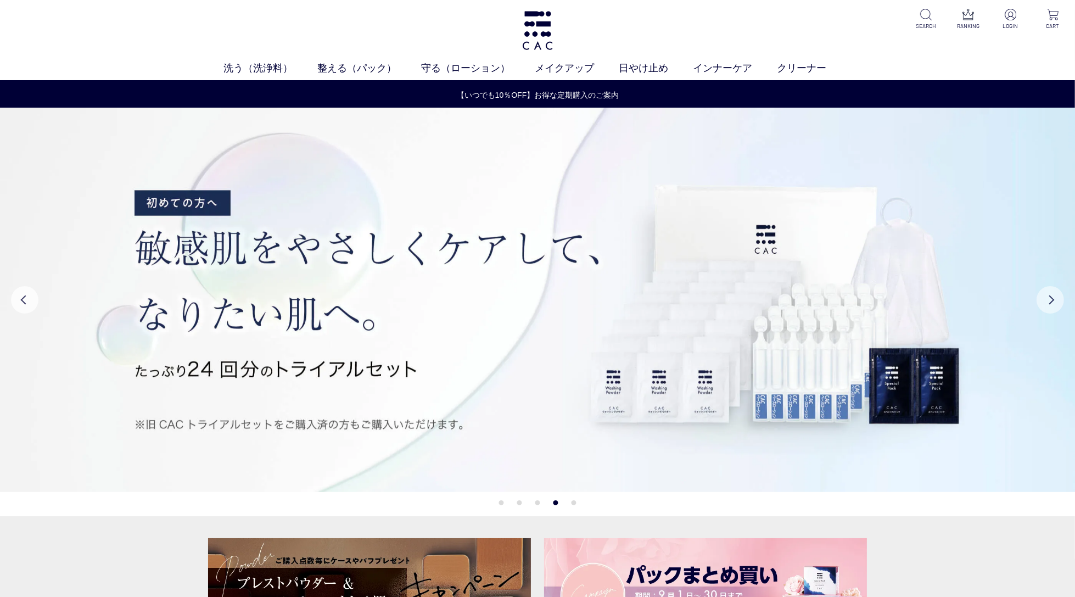
scroll to position [1, 0]
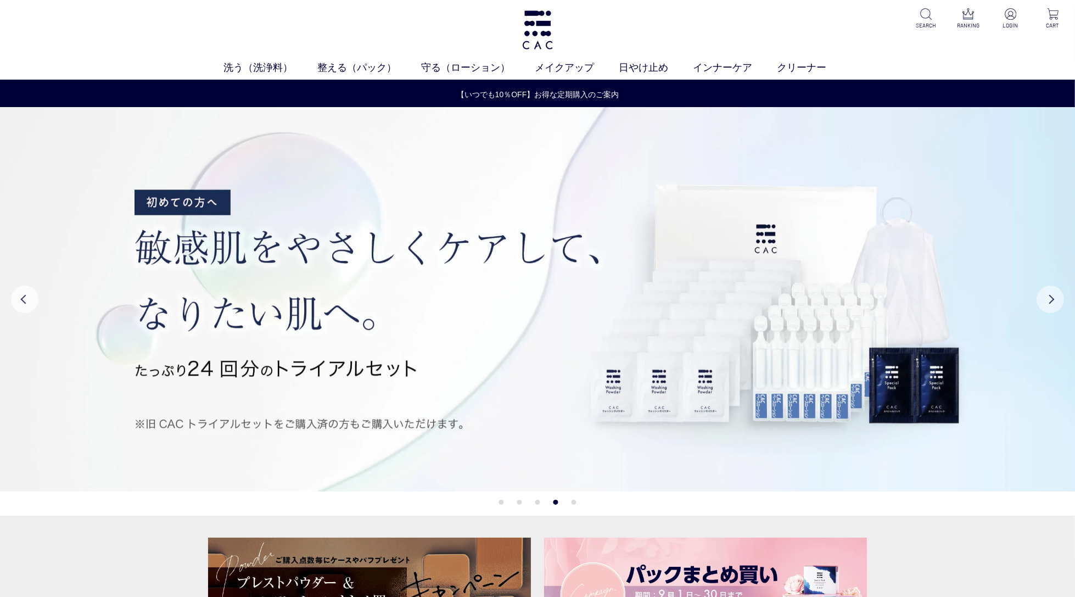
click at [1054, 304] on button "Next" at bounding box center [1049, 298] width 27 height 27
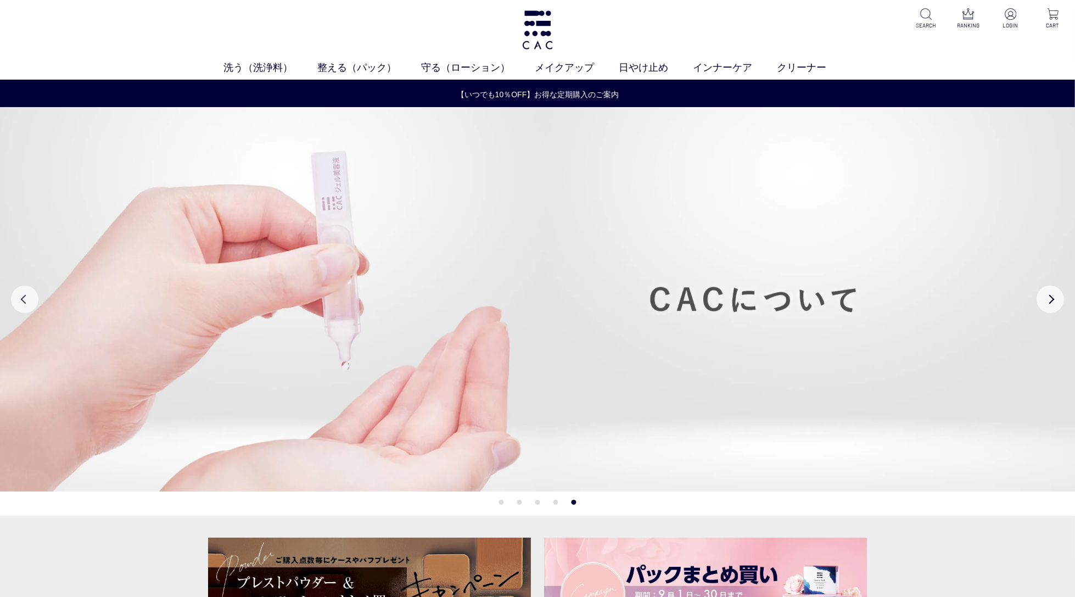
scroll to position [0, 0]
